Goal: Task Accomplishment & Management: Manage account settings

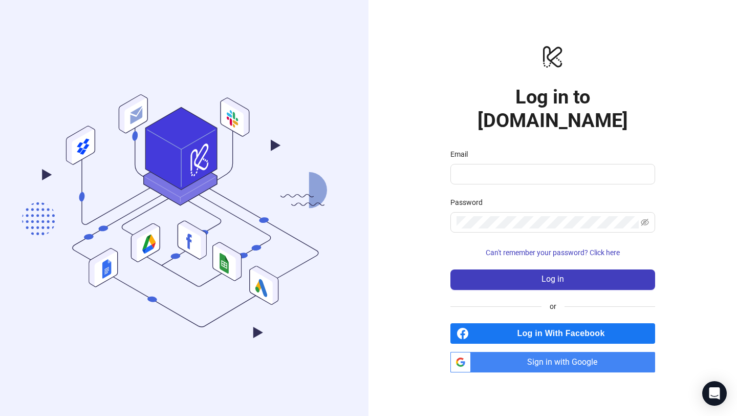
click at [552, 357] on span "Sign in with Google" at bounding box center [565, 362] width 180 height 20
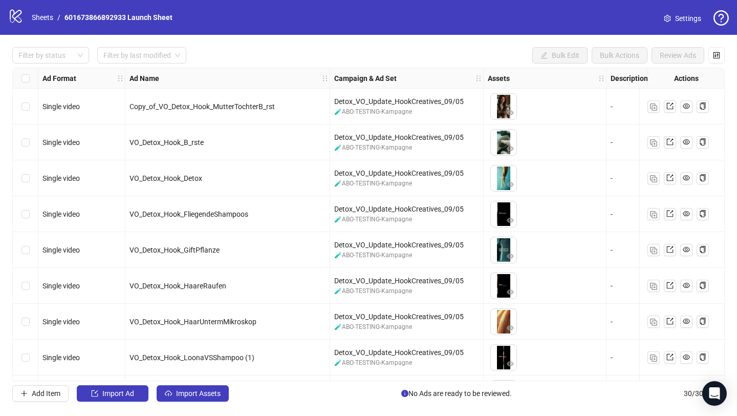
click at [686, 18] on span "Settings" at bounding box center [688, 18] width 26 height 11
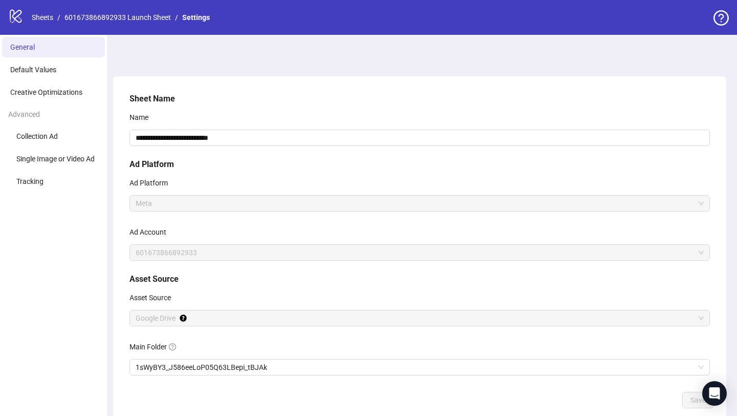
click at [18, 12] on icon "logo/logo-mobile" at bounding box center [15, 15] width 15 height 15
click at [204, 18] on link "Settings" at bounding box center [196, 17] width 32 height 11
click at [158, 13] on link "601673866892933 Launch Sheet" at bounding box center [117, 17] width 111 height 11
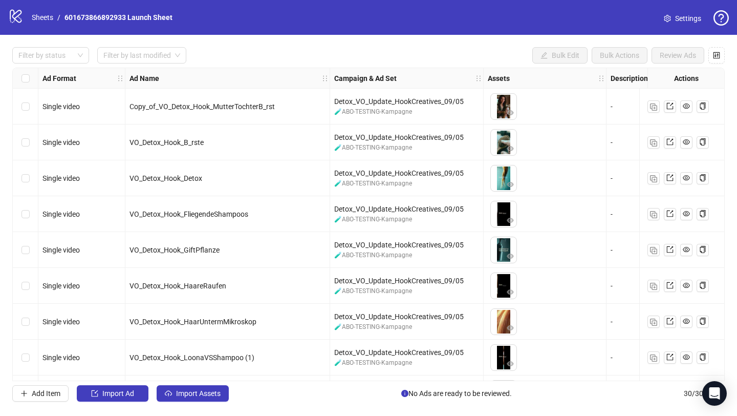
click at [669, 19] on icon "setting" at bounding box center [667, 18] width 7 height 7
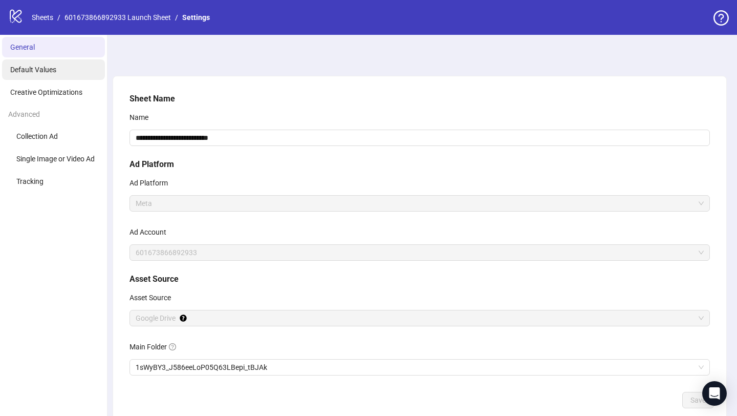
click at [44, 68] on span "Default Values" at bounding box center [33, 70] width 46 height 8
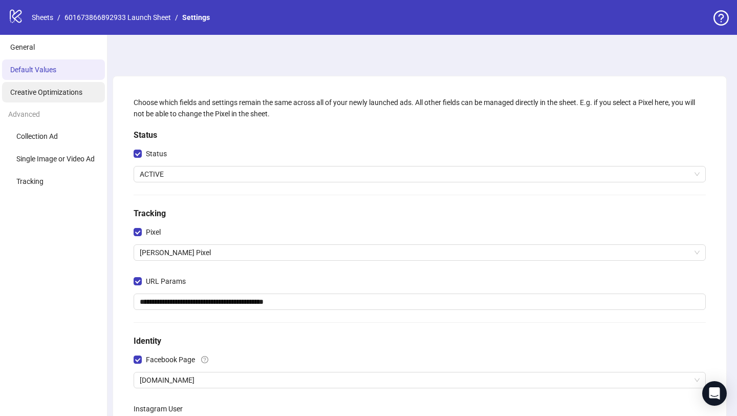
click at [46, 93] on span "Creative Optimizations" at bounding box center [46, 92] width 72 height 8
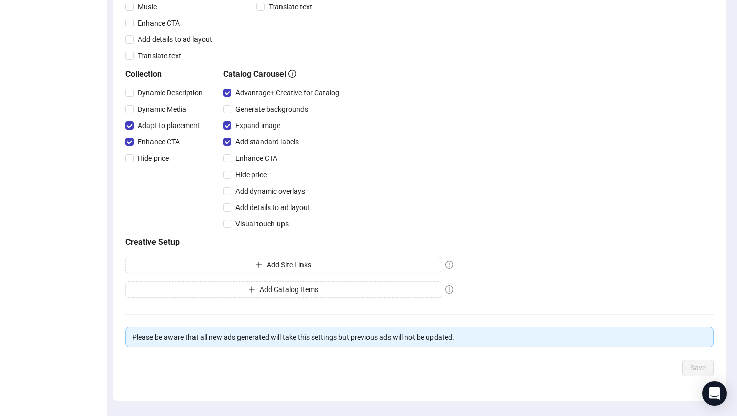
scroll to position [327, 0]
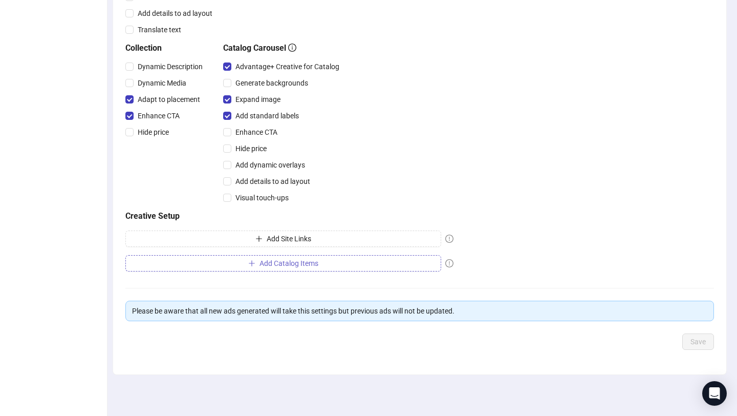
click at [212, 265] on button "Add Catalog Items" at bounding box center [283, 263] width 316 height 16
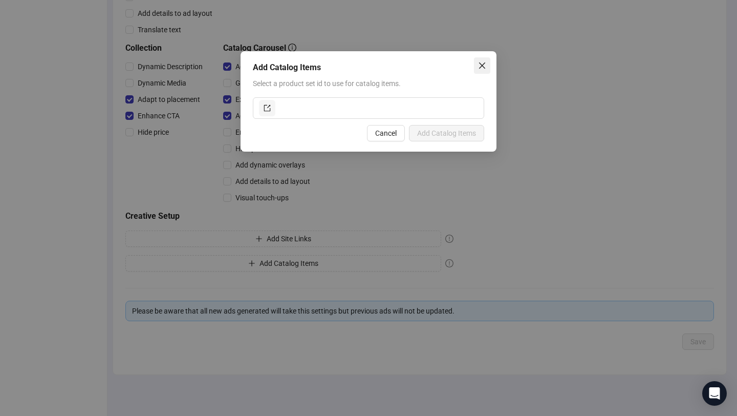
click at [482, 68] on icon "close" at bounding box center [482, 65] width 8 height 8
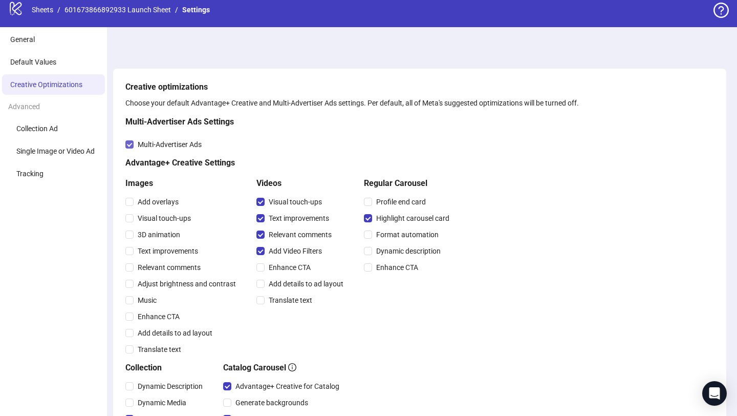
scroll to position [9, 0]
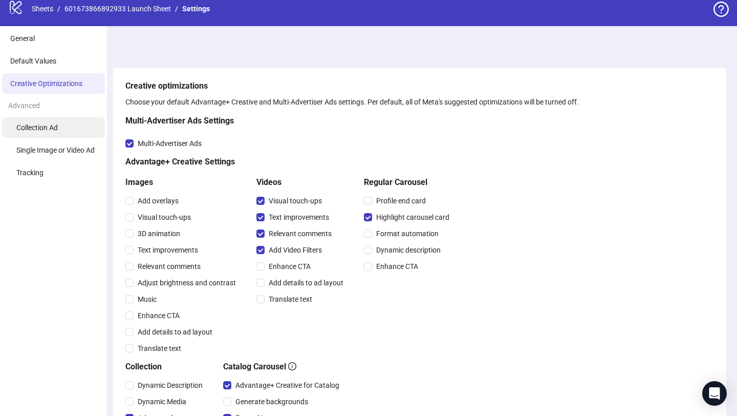
click at [46, 119] on li "Collection Ad" at bounding box center [53, 127] width 103 height 20
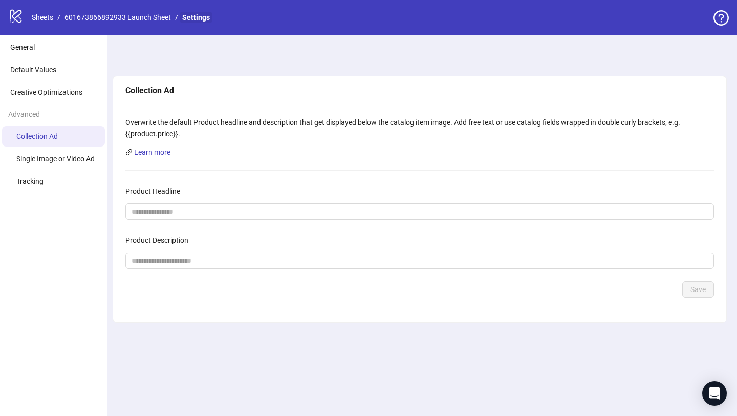
click at [185, 18] on link "Settings" at bounding box center [196, 17] width 32 height 11
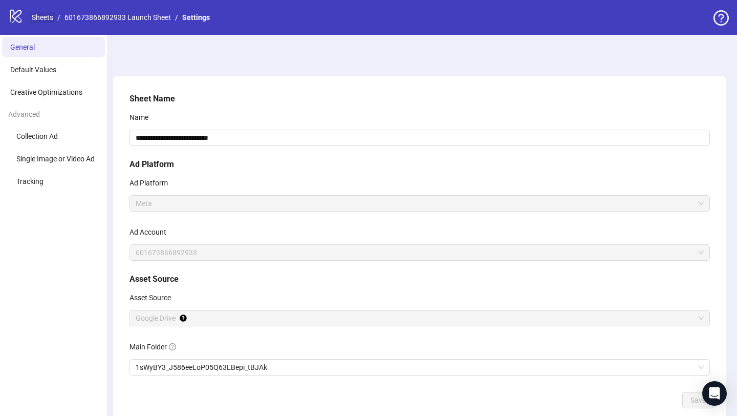
click at [39, 15] on link "Sheets" at bounding box center [43, 17] width 26 height 11
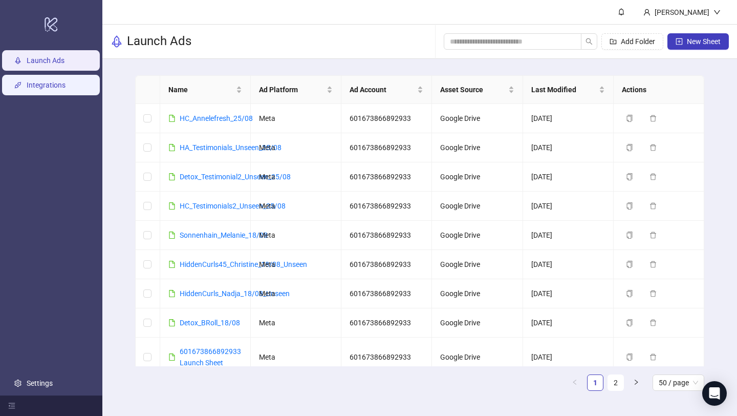
click at [43, 82] on link "Integrations" at bounding box center [46, 85] width 39 height 8
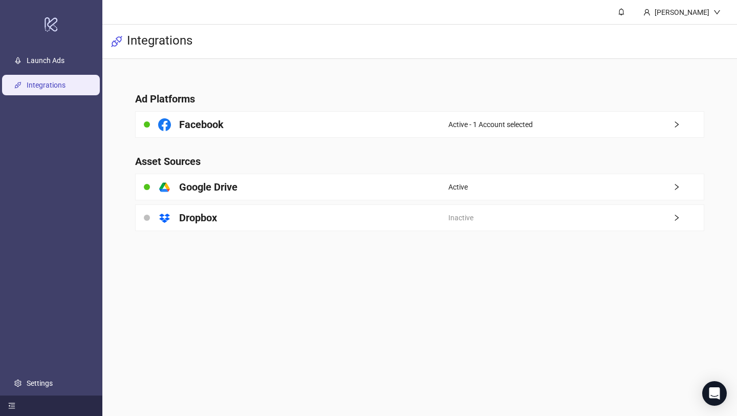
click at [11, 407] on icon "menu-fold" at bounding box center [11, 405] width 7 height 7
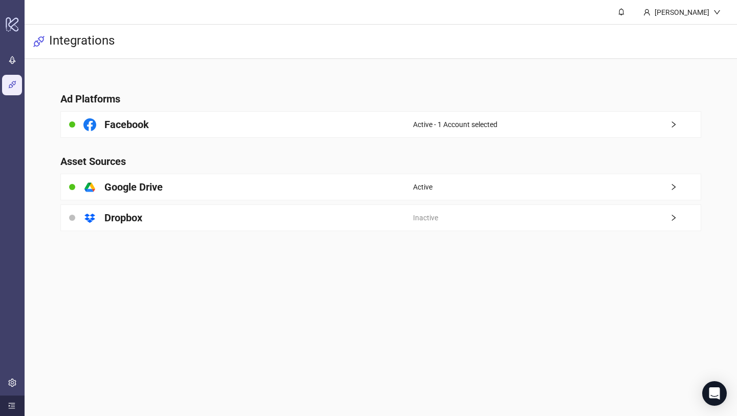
click at [12, 407] on icon "menu-unfold" at bounding box center [11, 405] width 7 height 7
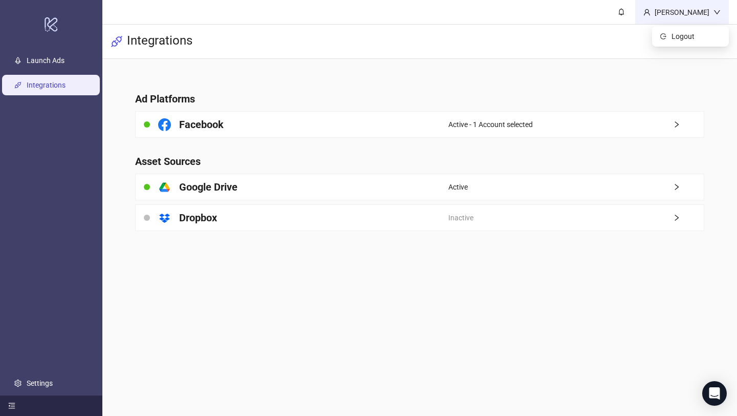
click at [679, 6] on div "[PERSON_NAME]" at bounding box center [682, 12] width 94 height 24
click at [719, 12] on icon "down" at bounding box center [716, 12] width 7 height 7
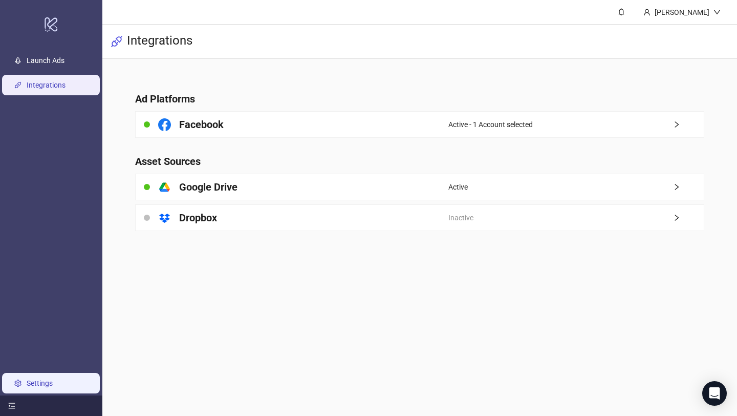
click at [34, 379] on link "Settings" at bounding box center [40, 383] width 26 height 8
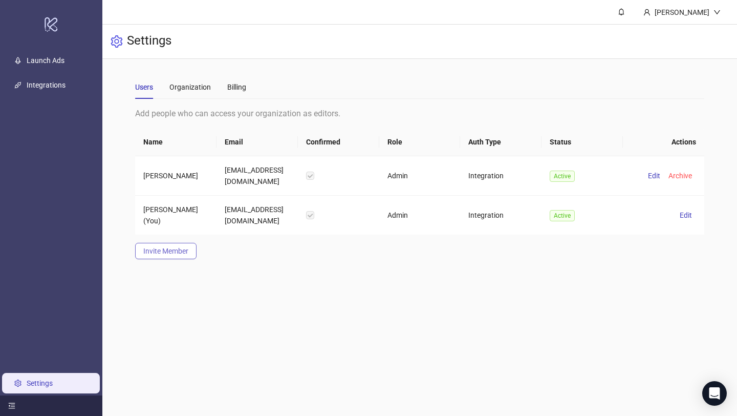
click at [184, 256] on button "Invite Member" at bounding box center [165, 251] width 61 height 16
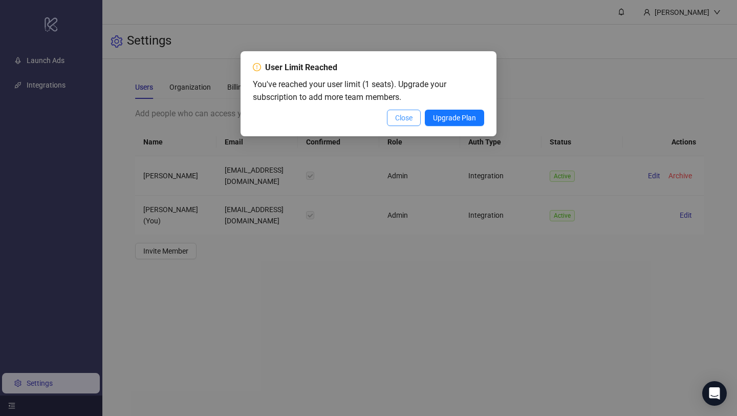
click at [406, 122] on button "Close" at bounding box center [404, 118] width 34 height 16
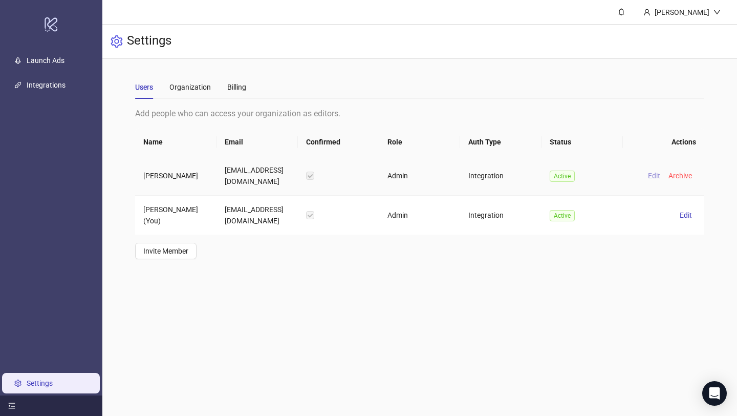
click at [647, 175] on button "Edit" at bounding box center [654, 175] width 20 height 12
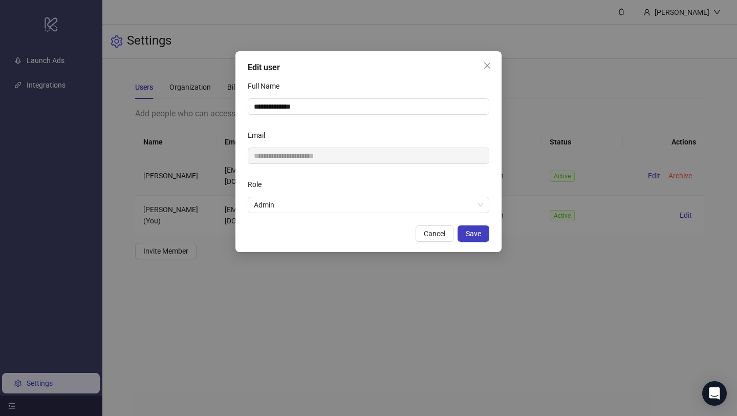
click at [444, 230] on span "Cancel" at bounding box center [434, 233] width 21 height 8
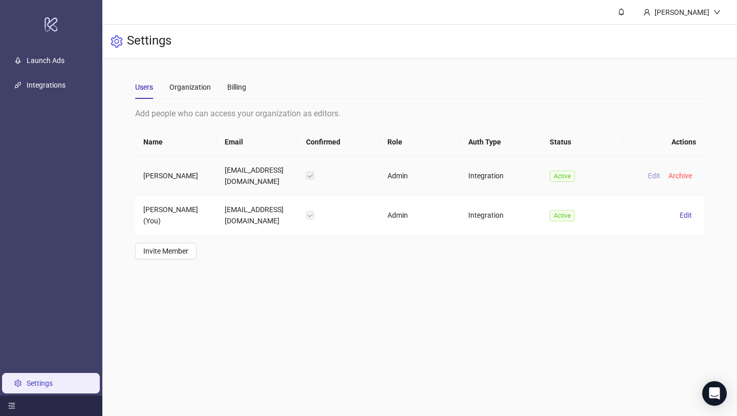
click at [652, 178] on span "Edit" at bounding box center [654, 175] width 12 height 8
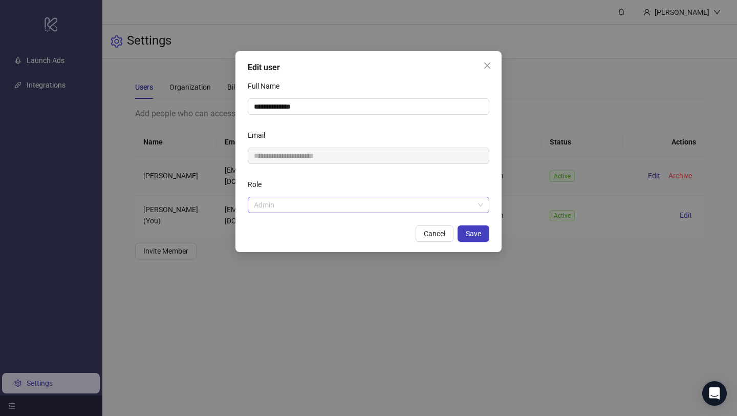
click at [435, 202] on span "Admin" at bounding box center [368, 204] width 229 height 15
click at [434, 202] on span "Admin" at bounding box center [368, 204] width 229 height 15
click at [440, 234] on span "Cancel" at bounding box center [434, 233] width 21 height 8
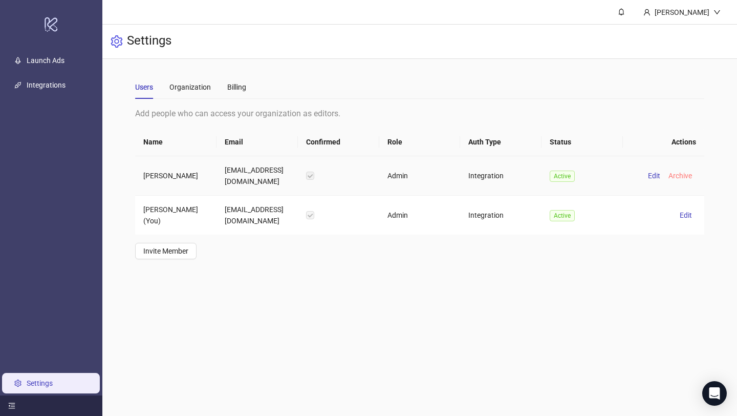
click at [674, 175] on span "Archive" at bounding box center [680, 175] width 24 height 8
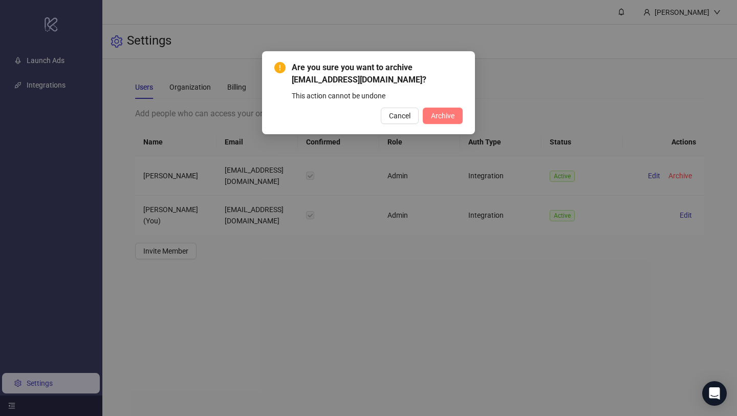
click at [451, 118] on span "Archive" at bounding box center [443, 116] width 24 height 8
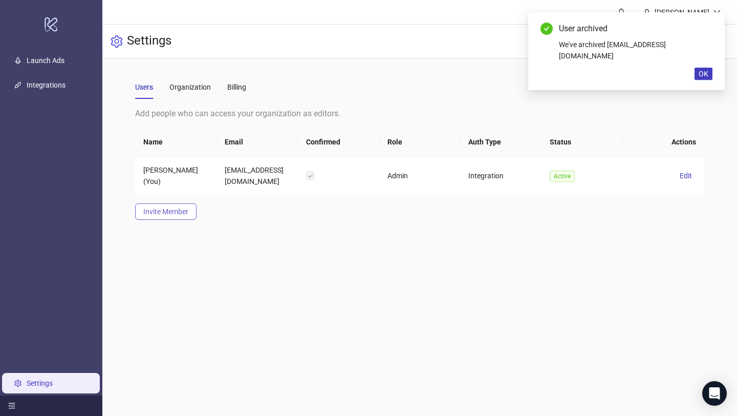
click at [154, 211] on span "Invite Member" at bounding box center [165, 211] width 45 height 8
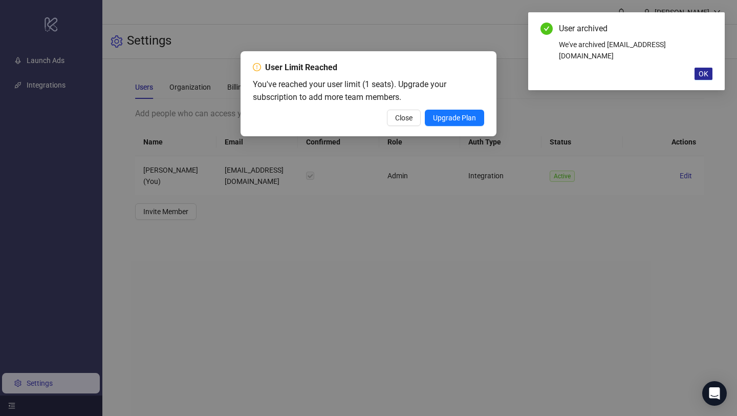
click at [703, 70] on span "OK" at bounding box center [704, 74] width 10 height 8
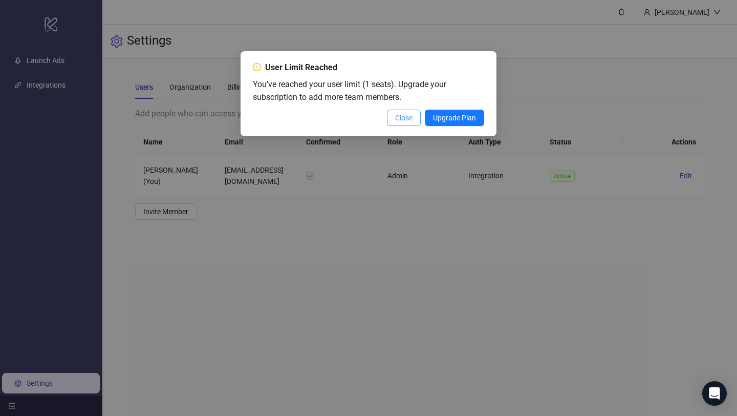
click at [395, 122] on span "Close" at bounding box center [403, 118] width 17 height 8
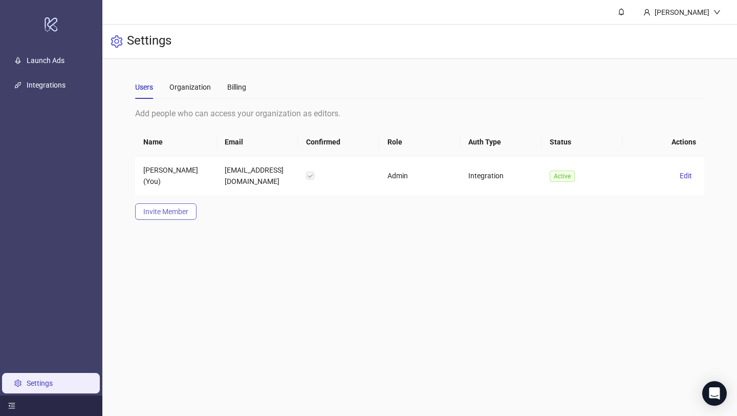
click at [177, 209] on span "Invite Member" at bounding box center [165, 211] width 45 height 8
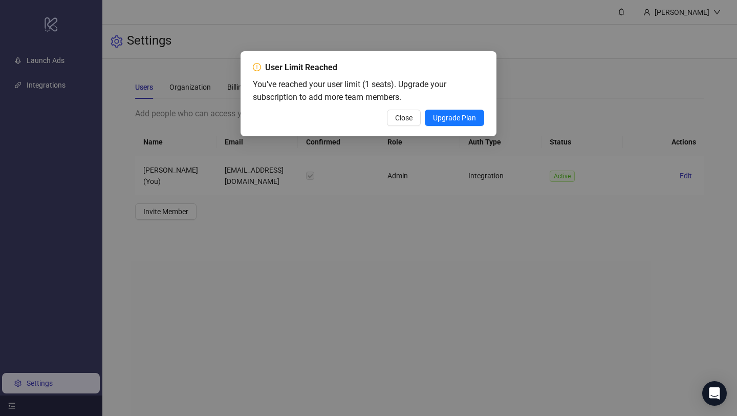
click at [453, 119] on span "Upgrade Plan" at bounding box center [454, 118] width 43 height 8
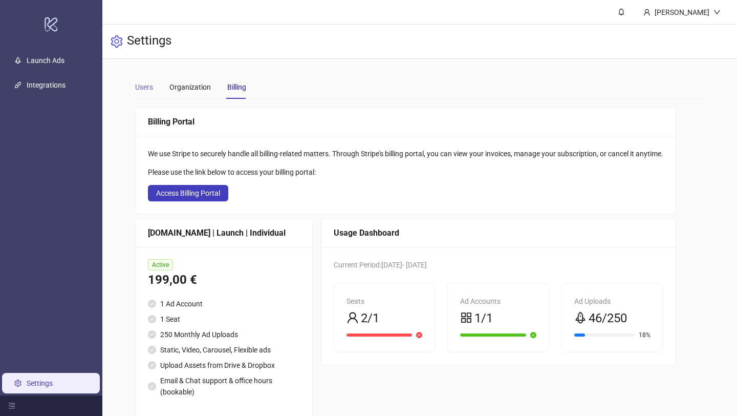
drag, startPoint x: 133, startPoint y: 89, endPoint x: 151, endPoint y: 86, distance: 18.5
click at [138, 88] on main "Users Organization Billing Billing Portal We use Stripe to securely handle all …" at bounding box center [420, 249] width 586 height 380
click at [153, 86] on div "Users" at bounding box center [144, 86] width 18 height 11
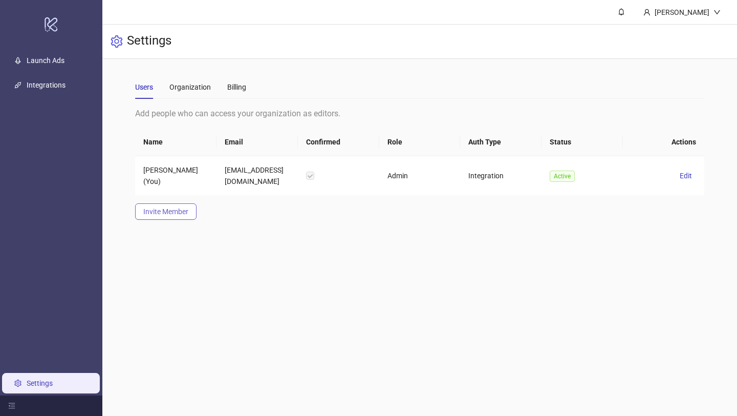
click at [166, 209] on span "Invite Member" at bounding box center [165, 211] width 45 height 8
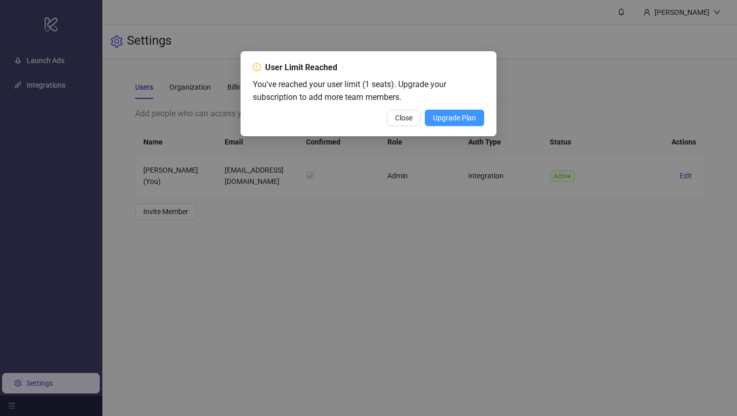
click at [466, 117] on span "Upgrade Plan" at bounding box center [454, 118] width 43 height 8
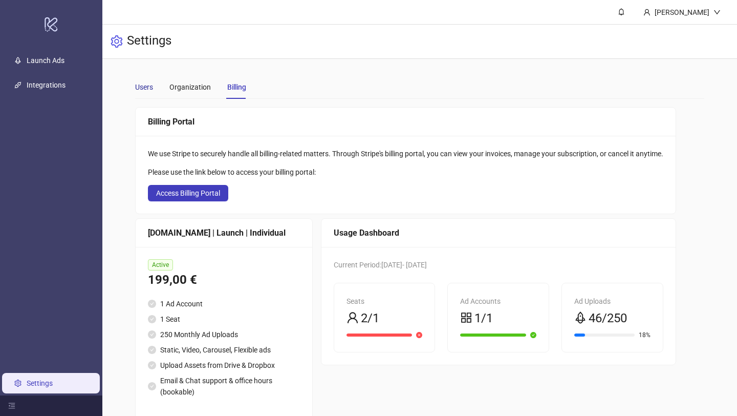
click at [144, 82] on div "Users" at bounding box center [144, 86] width 18 height 11
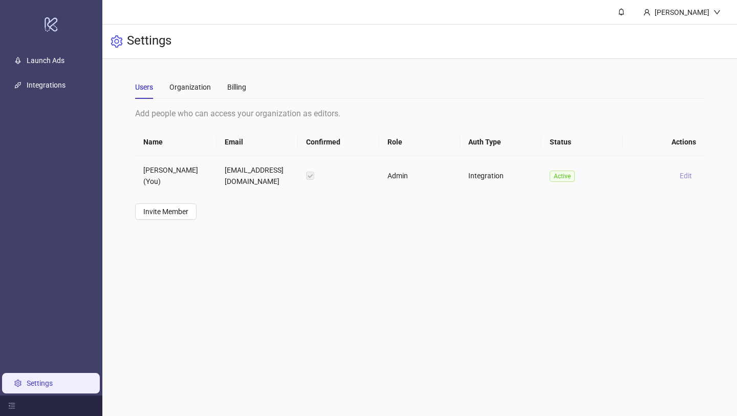
click at [688, 175] on span "Edit" at bounding box center [686, 175] width 12 height 8
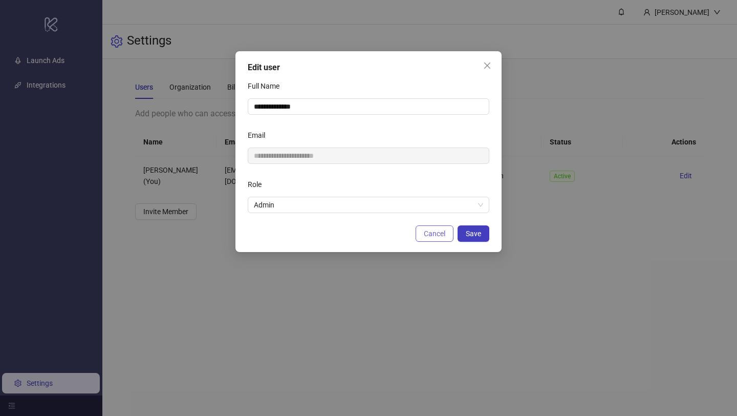
click at [426, 232] on span "Cancel" at bounding box center [434, 233] width 21 height 8
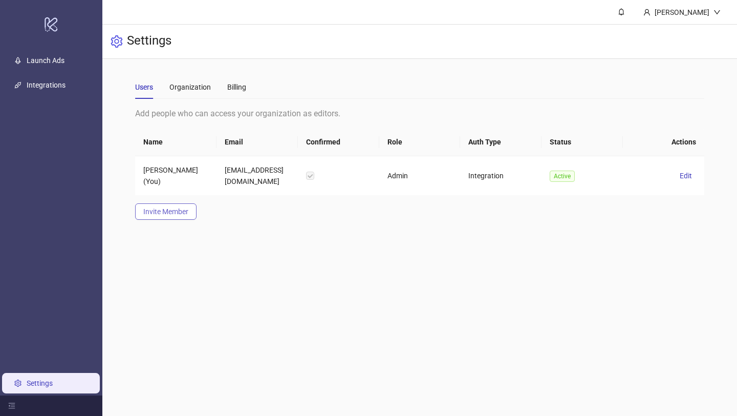
click at [152, 208] on span "Invite Member" at bounding box center [165, 211] width 45 height 8
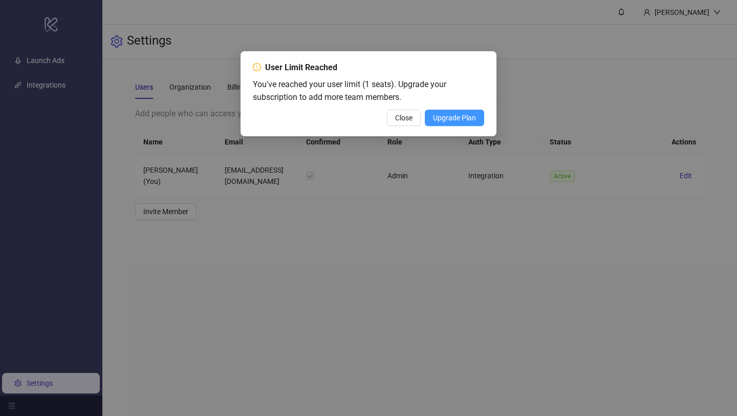
click at [474, 121] on span "Upgrade Plan" at bounding box center [454, 118] width 43 height 8
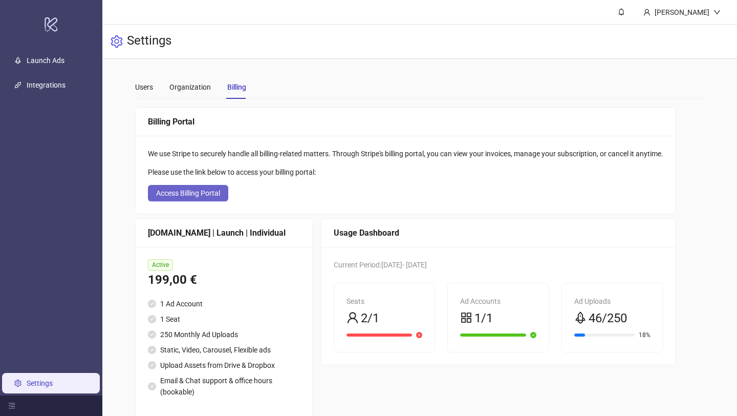
click at [200, 196] on span "Access Billing Portal" at bounding box center [188, 193] width 64 height 8
click at [148, 85] on div "Users" at bounding box center [144, 86] width 18 height 11
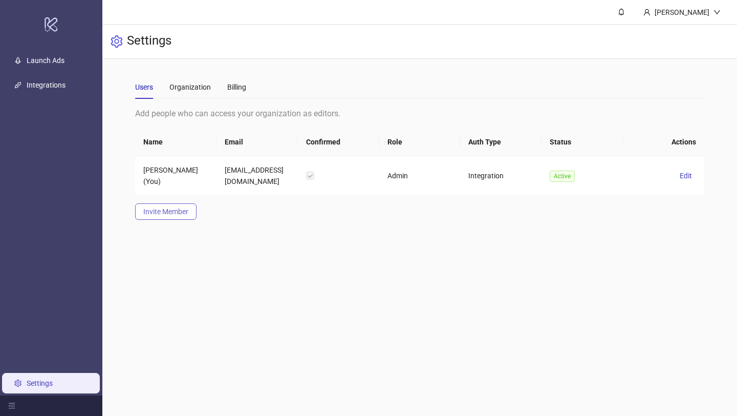
click at [190, 215] on button "Invite Member" at bounding box center [165, 211] width 61 height 16
click at [182, 208] on span "Invite Member" at bounding box center [165, 211] width 45 height 8
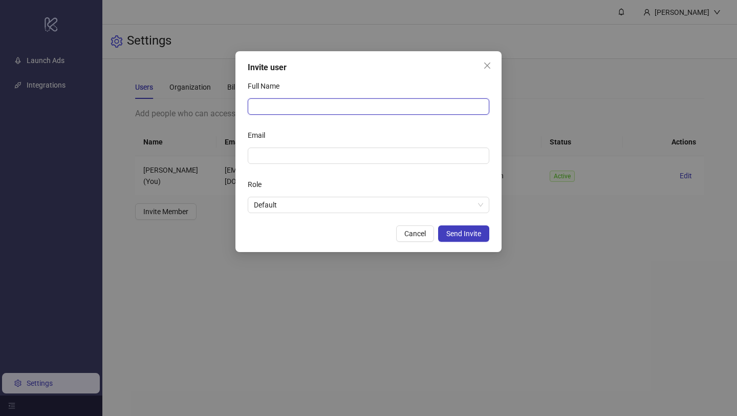
click at [360, 100] on input "Full Name" at bounding box center [369, 106] width 242 height 16
paste input "**********"
drag, startPoint x: 302, startPoint y: 105, endPoint x: 432, endPoint y: 104, distance: 130.0
click at [434, 105] on input "**********" at bounding box center [369, 106] width 242 height 16
click at [280, 106] on input "**********" at bounding box center [369, 106] width 242 height 16
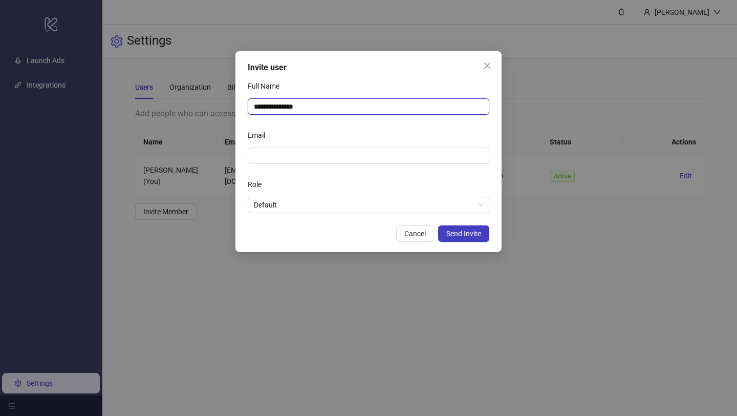
click at [277, 106] on input "**********" at bounding box center [369, 106] width 242 height 16
type input "**********"
click at [282, 149] on span at bounding box center [369, 155] width 242 height 16
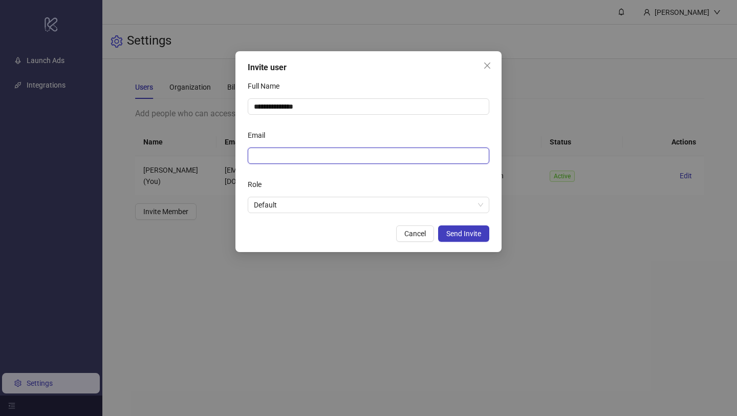
paste input "**********"
click at [346, 204] on span "Default" at bounding box center [368, 204] width 229 height 15
type input "**********"
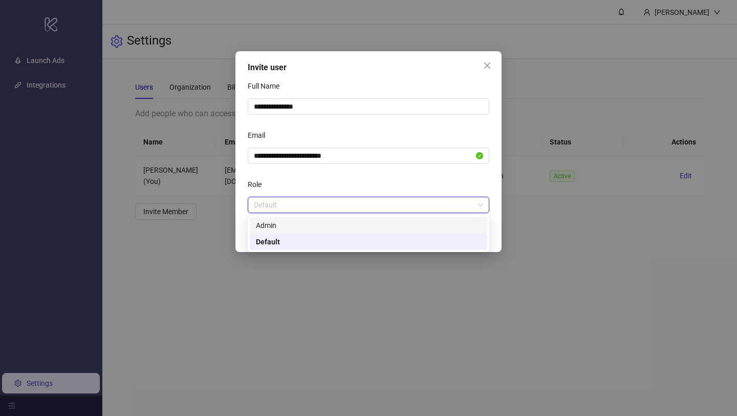
click at [355, 182] on div "Role" at bounding box center [369, 186] width 242 height 20
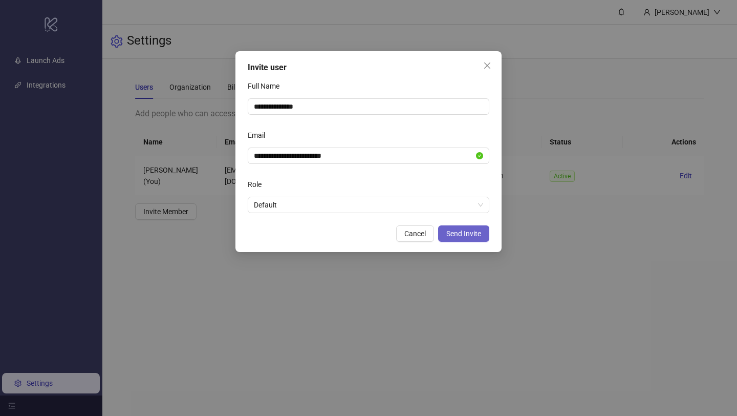
click at [463, 229] on span "Send Invite" at bounding box center [463, 233] width 35 height 8
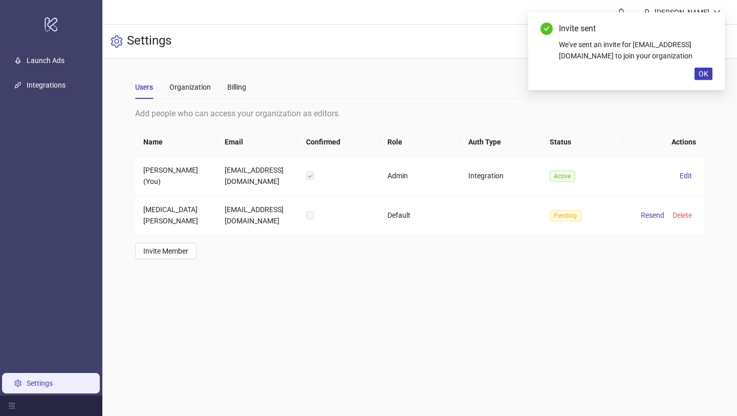
click at [169, 251] on span "Invite Member" at bounding box center [165, 251] width 45 height 8
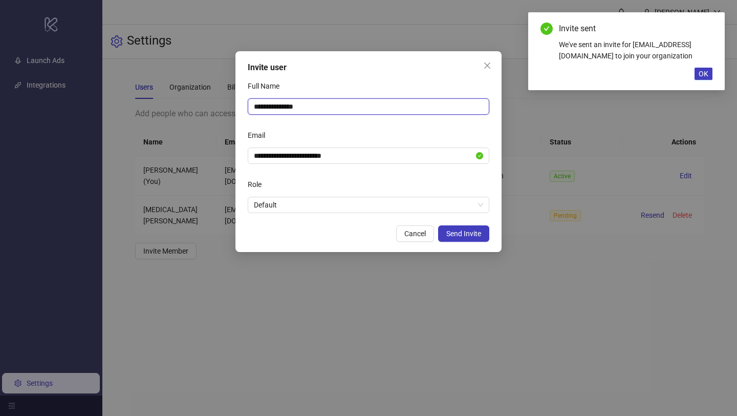
click at [317, 110] on input "**********" at bounding box center [369, 106] width 242 height 16
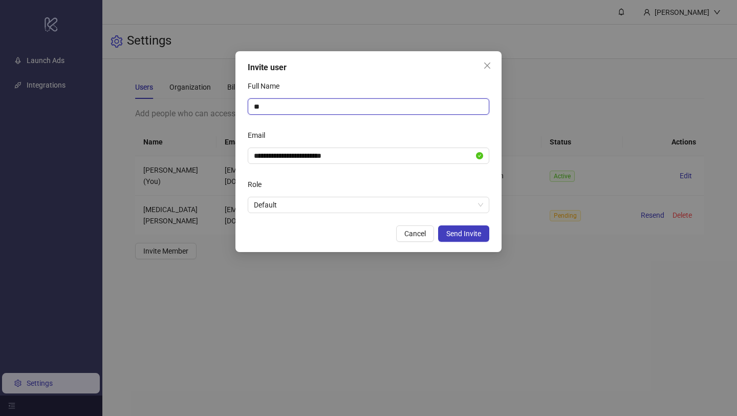
type input "**********"
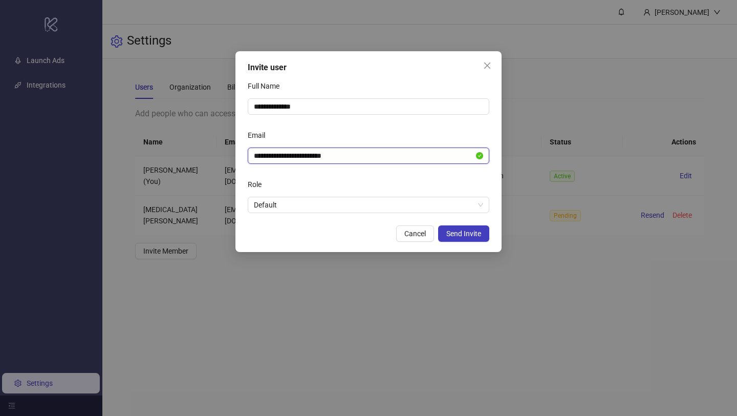
click at [339, 152] on input "**********" at bounding box center [364, 155] width 220 height 11
paste input "text"
type input "**********"
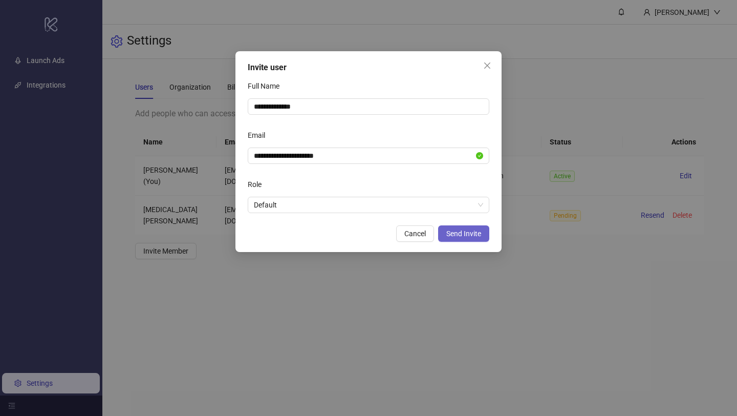
click at [460, 232] on span "Send Invite" at bounding box center [463, 233] width 35 height 8
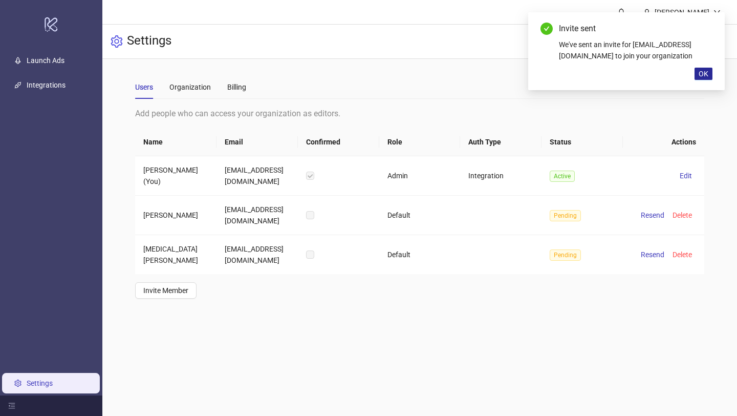
click at [704, 78] on span "OK" at bounding box center [704, 74] width 10 height 8
